Goal: Find specific page/section: Find specific page/section

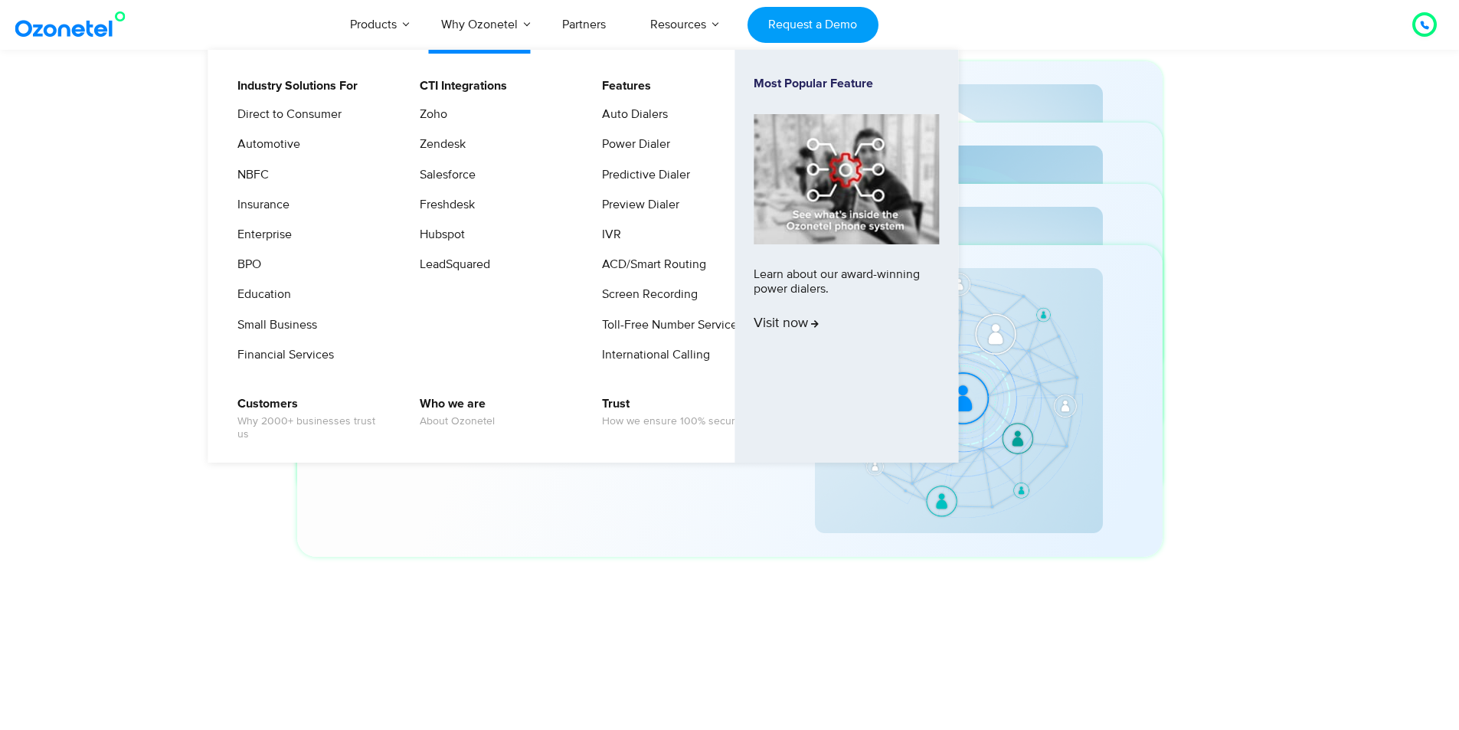
scroll to position [5207, 0]
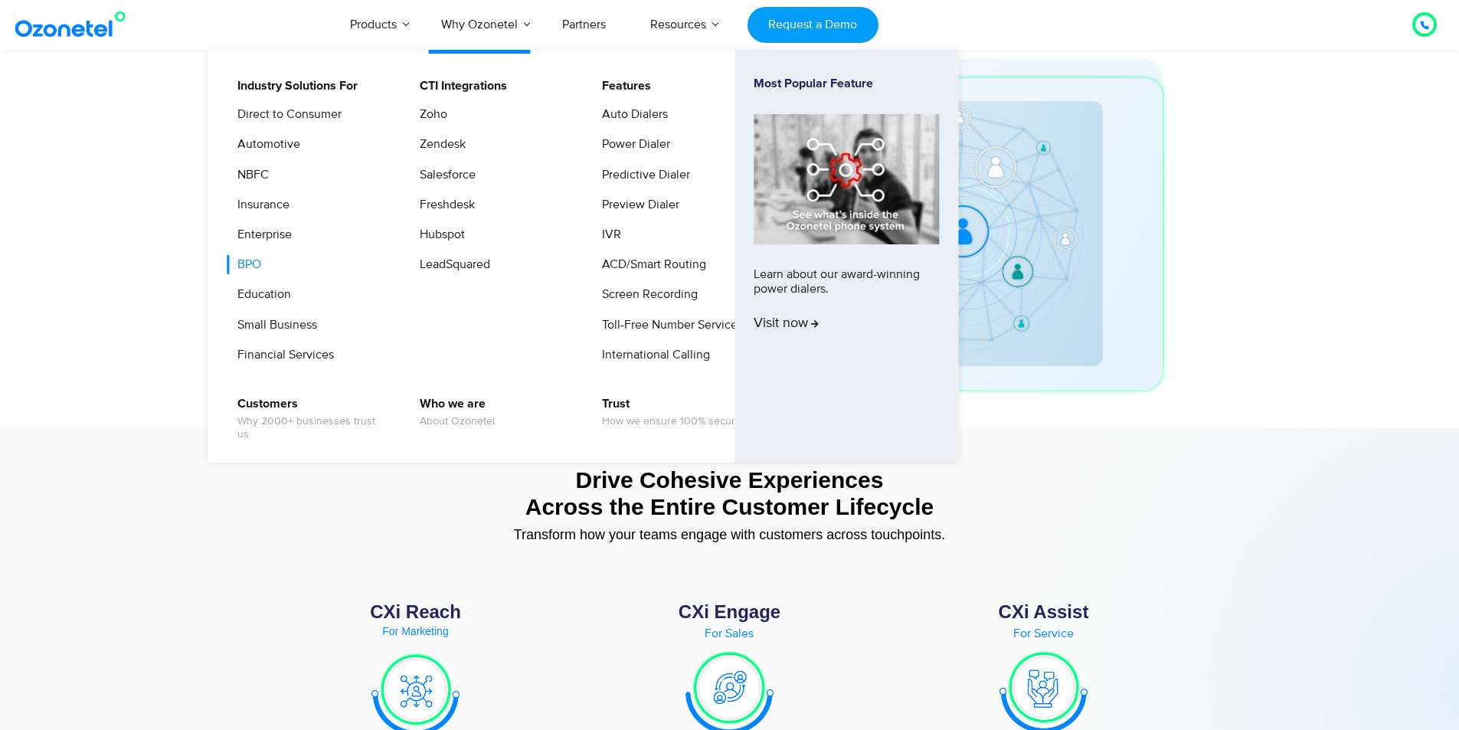
click at [250, 263] on link "BPO" at bounding box center [245, 264] width 36 height 19
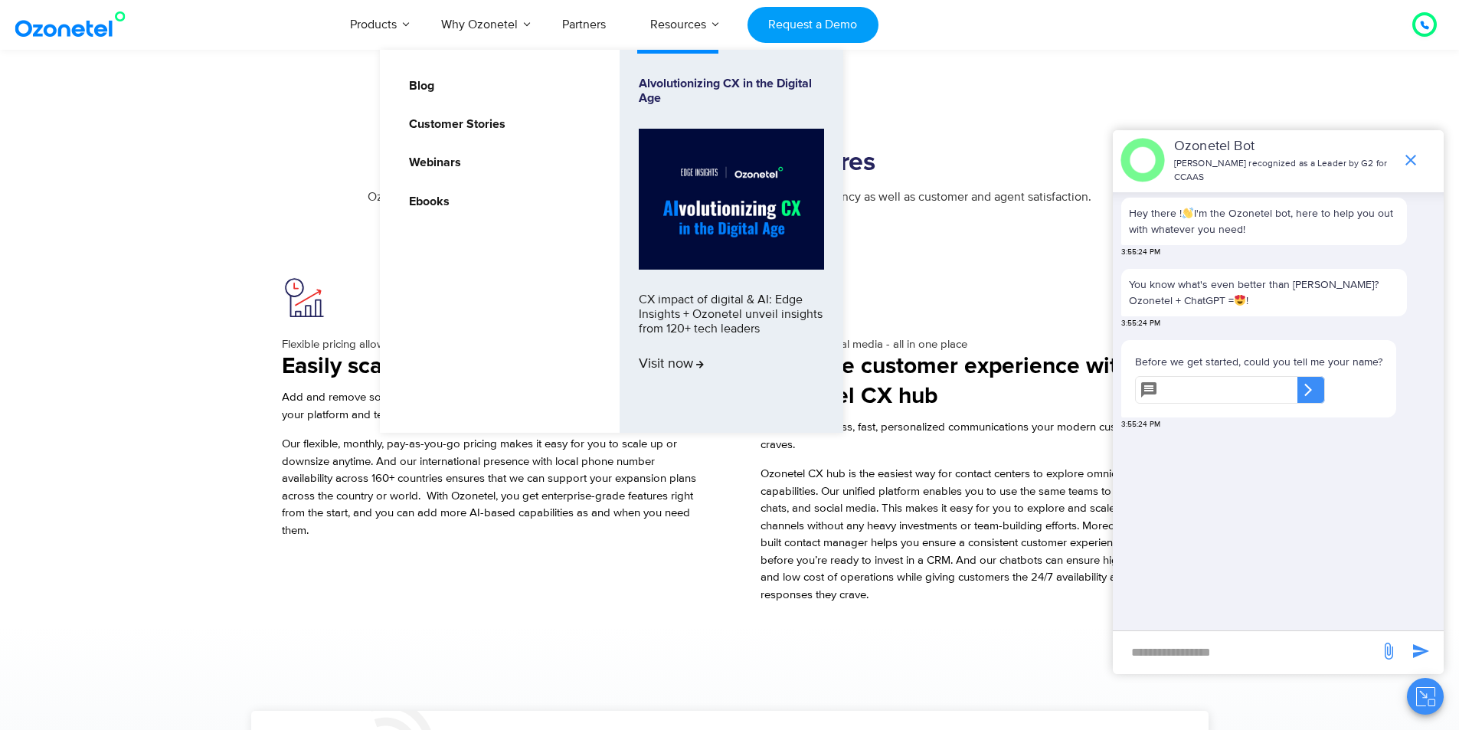
scroll to position [1225, 0]
